Goal: Task Accomplishment & Management: Manage account settings

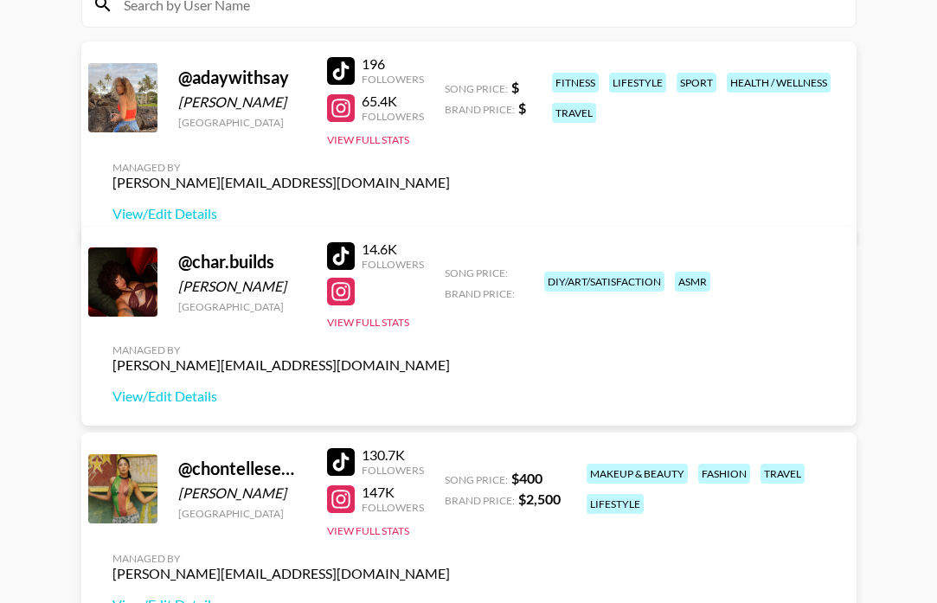
scroll to position [271, 0]
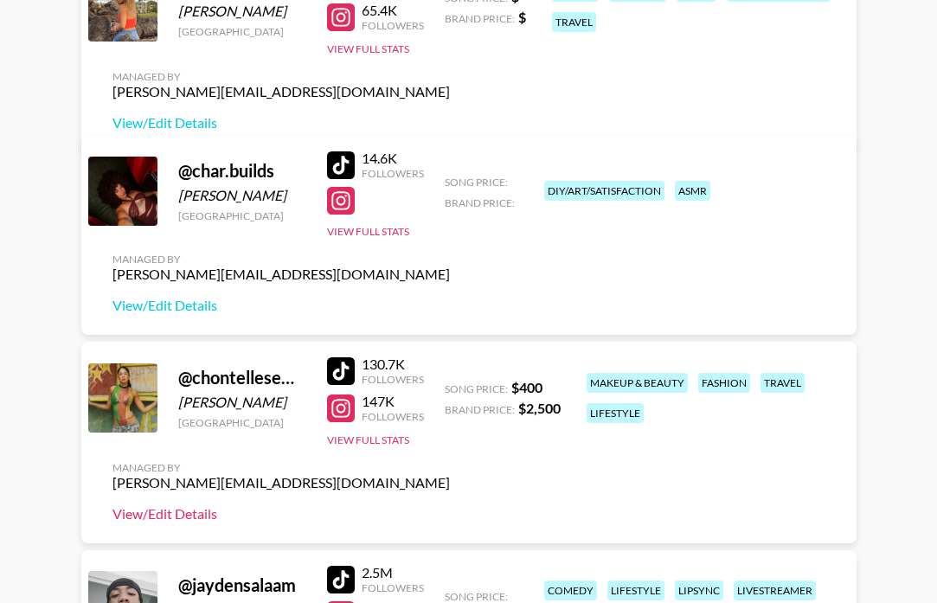
click at [204, 510] on link "View/Edit Details" at bounding box center [280, 513] width 337 height 17
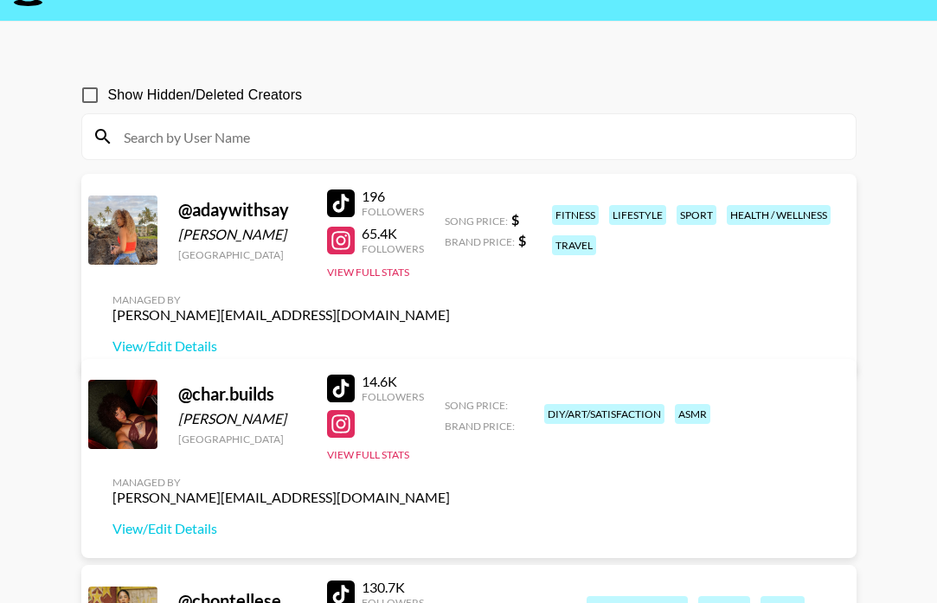
scroll to position [44, 0]
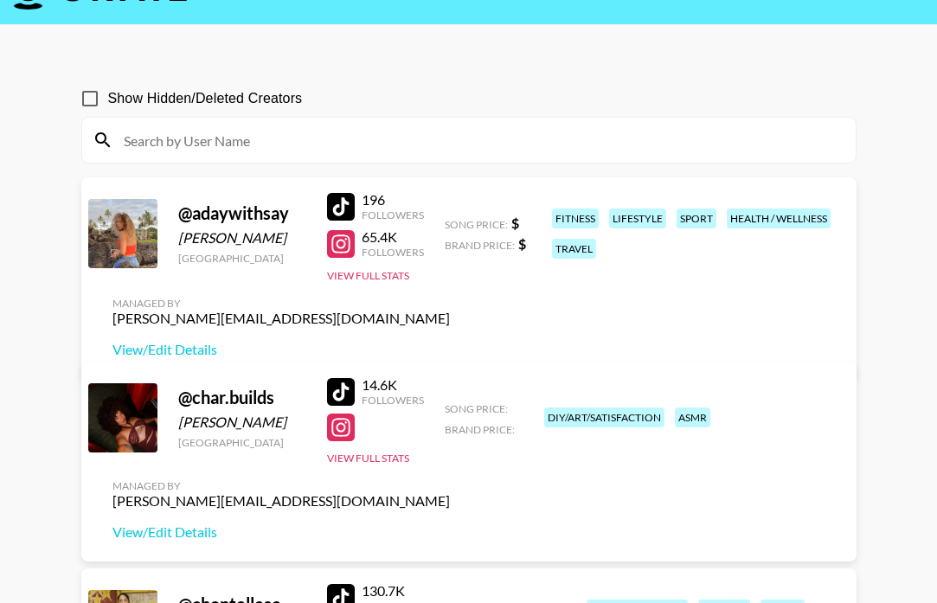
click at [344, 432] on div at bounding box center [341, 428] width 28 height 28
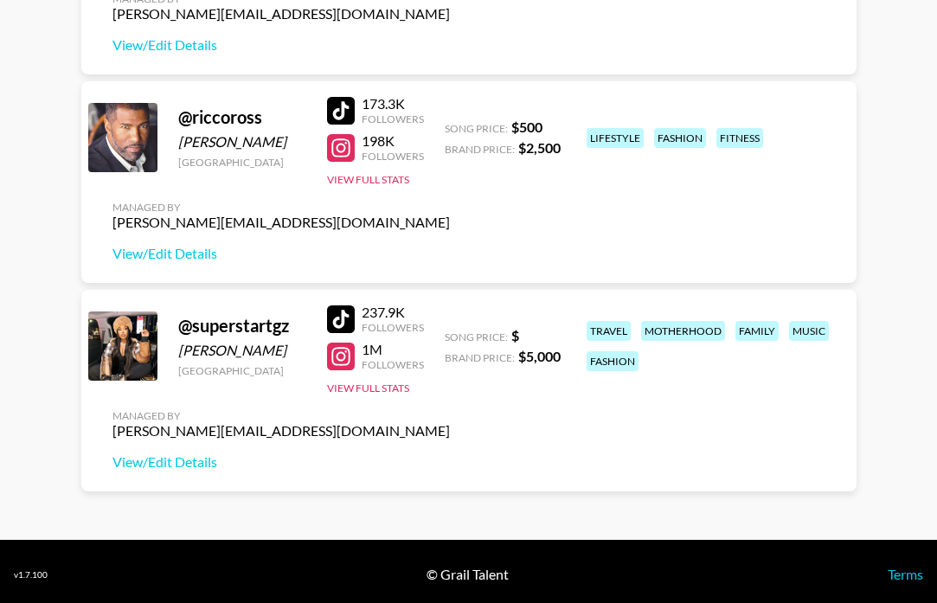
scroll to position [1160, 0]
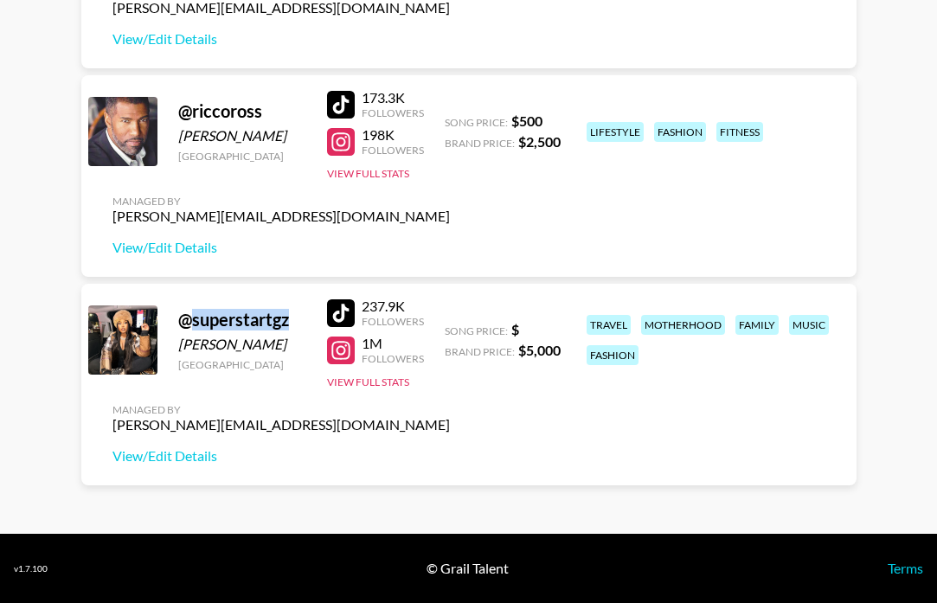
drag, startPoint x: 294, startPoint y: 327, endPoint x: 194, endPoint y: 322, distance: 100.5
click at [194, 322] on div "@ superstartgz" at bounding box center [242, 320] width 128 height 22
copy div "superstartgz"
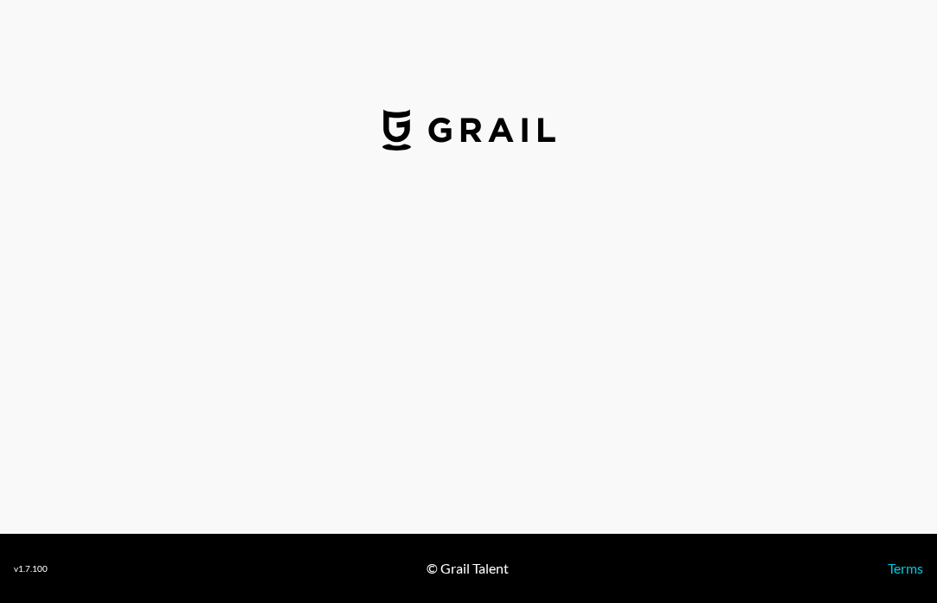
select select "USD"
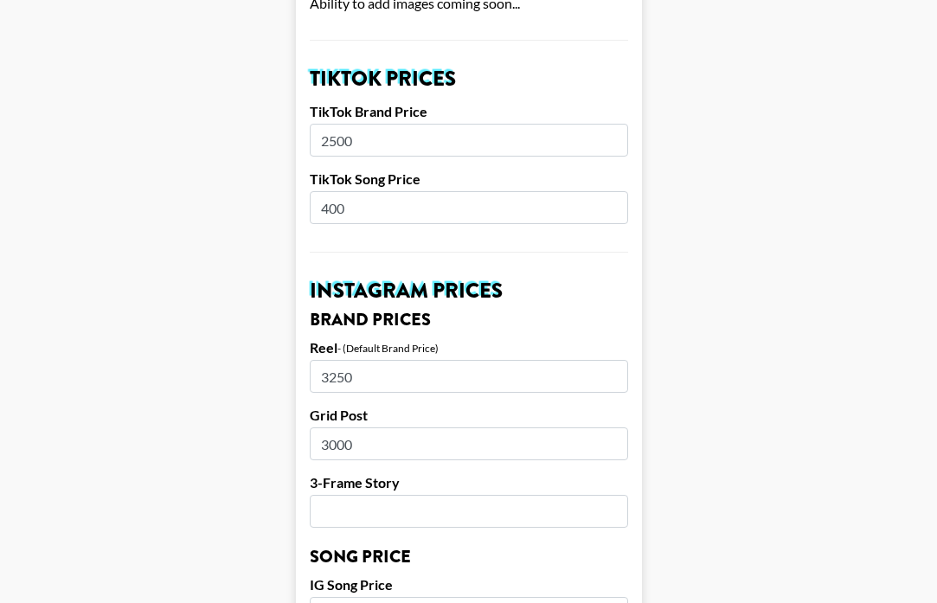
scroll to position [567, 0]
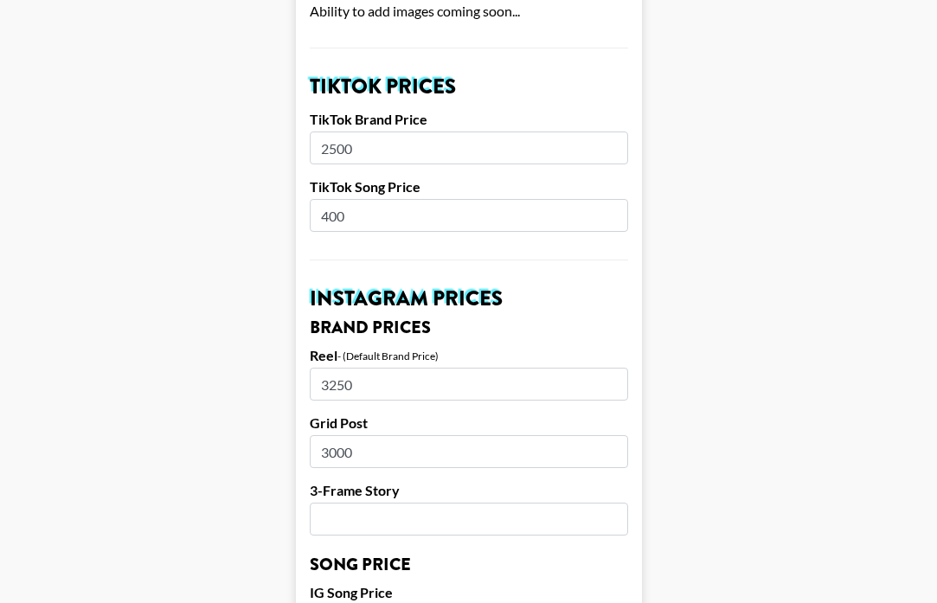
click at [406, 157] on input "2500" at bounding box center [469, 148] width 318 height 33
click at [408, 214] on input "400" at bounding box center [469, 215] width 318 height 33
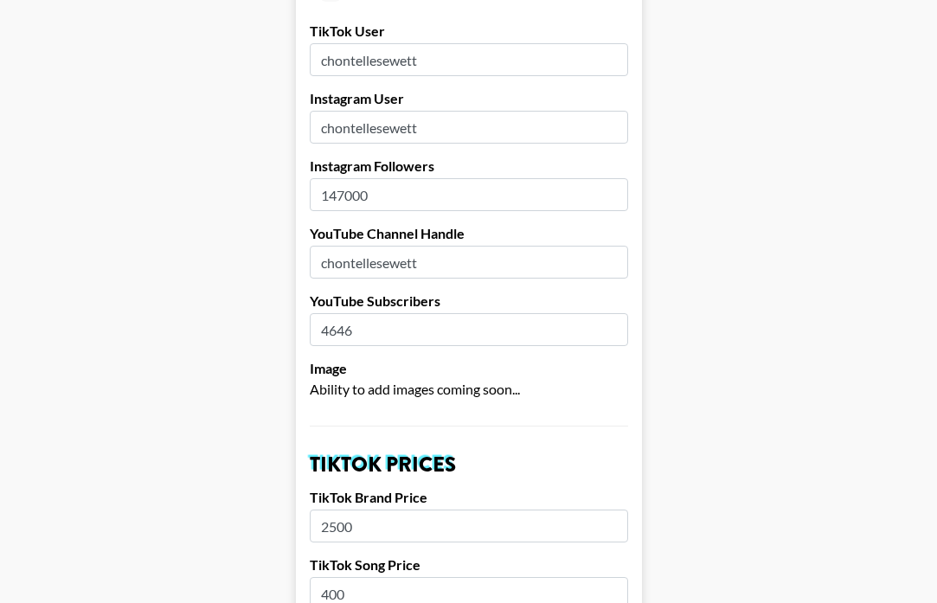
scroll to position [185, 0]
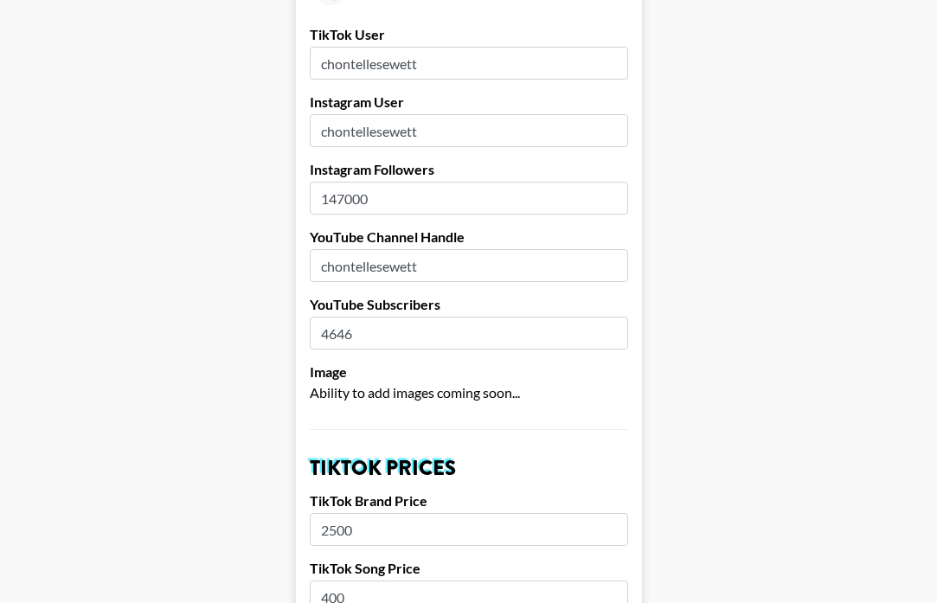
click at [425, 125] on input "chontellesewett" at bounding box center [469, 130] width 318 height 33
click at [431, 75] on input "chontellesewett" at bounding box center [469, 63] width 318 height 33
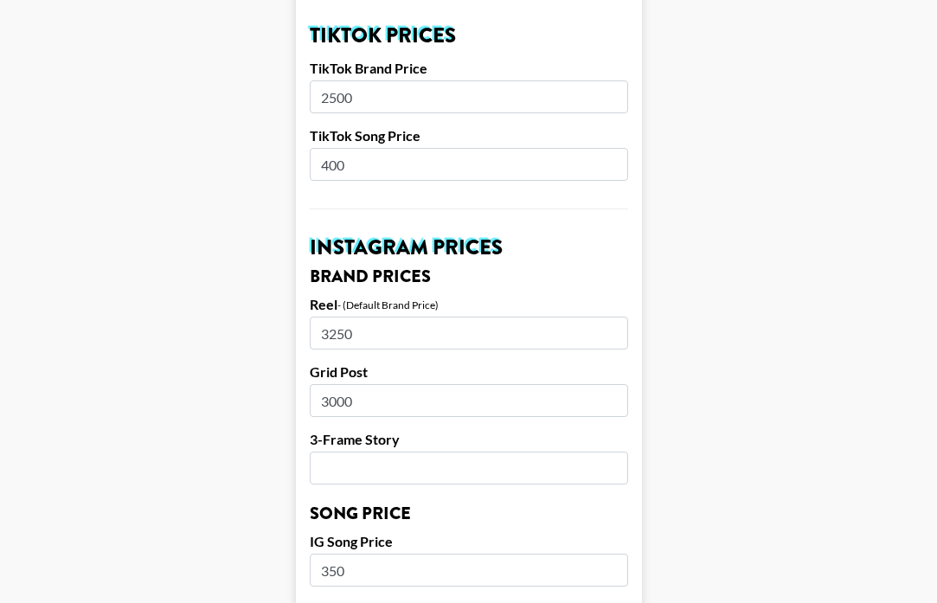
scroll to position [453, 0]
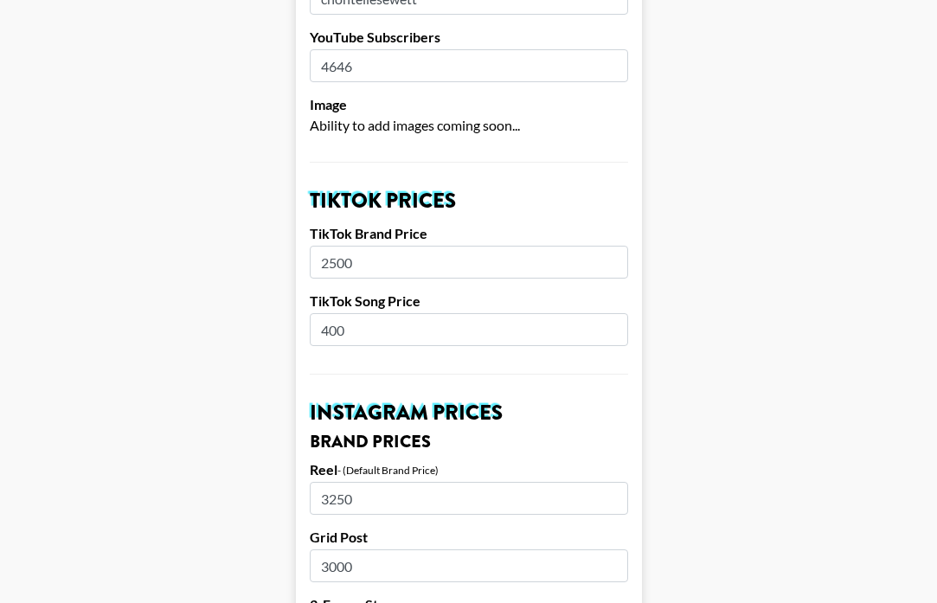
click at [359, 334] on input "400" at bounding box center [469, 329] width 318 height 33
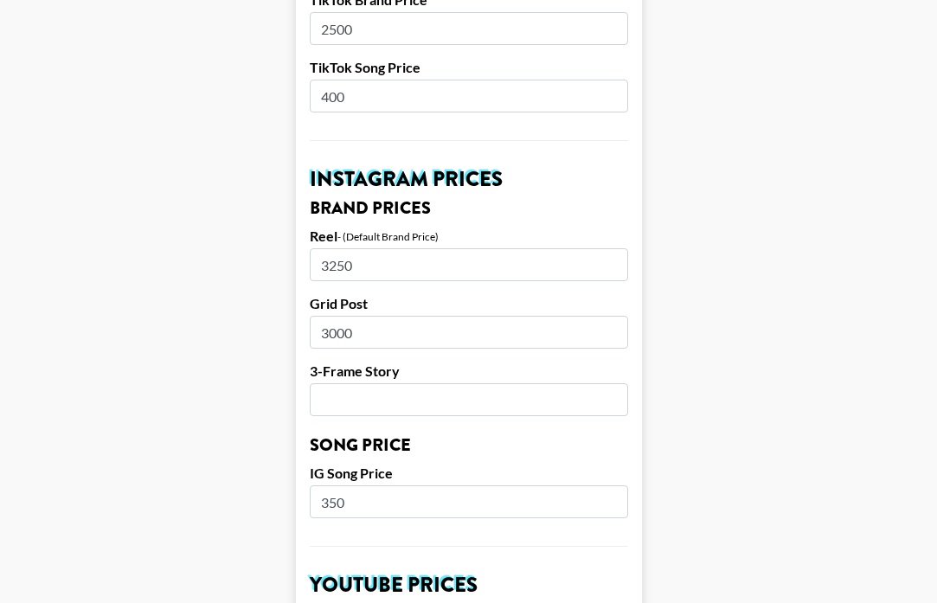
scroll to position [699, 0]
